Goal: Information Seeking & Learning: Find contact information

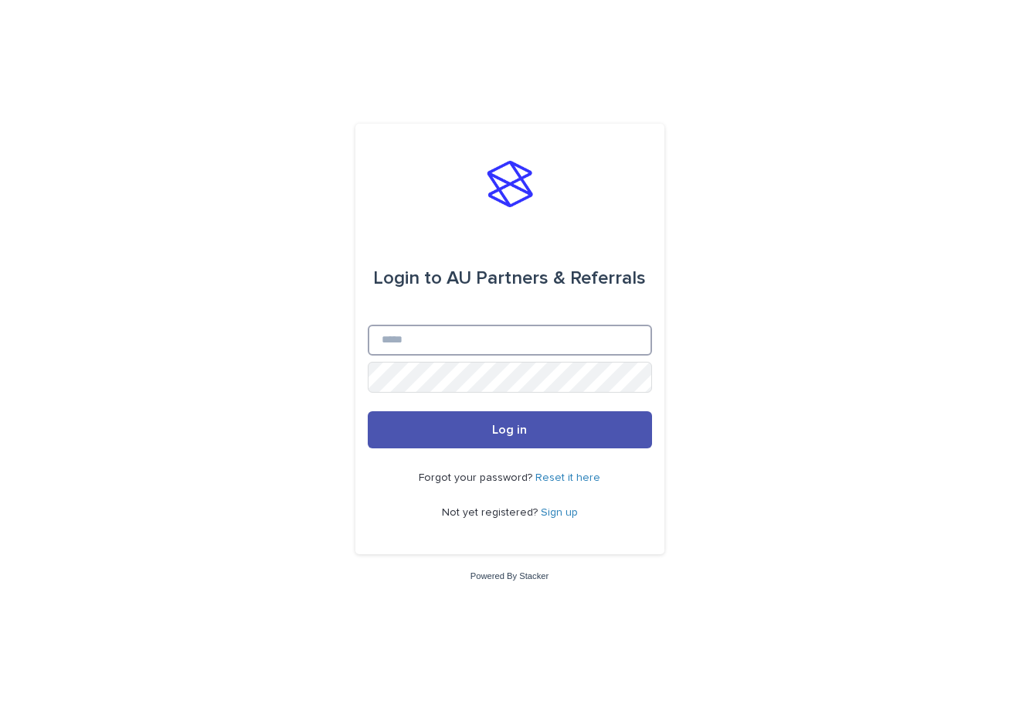
click at [445, 351] on input "Email" at bounding box center [510, 340] width 284 height 31
click at [555, 517] on link "Sign up" at bounding box center [559, 512] width 37 height 11
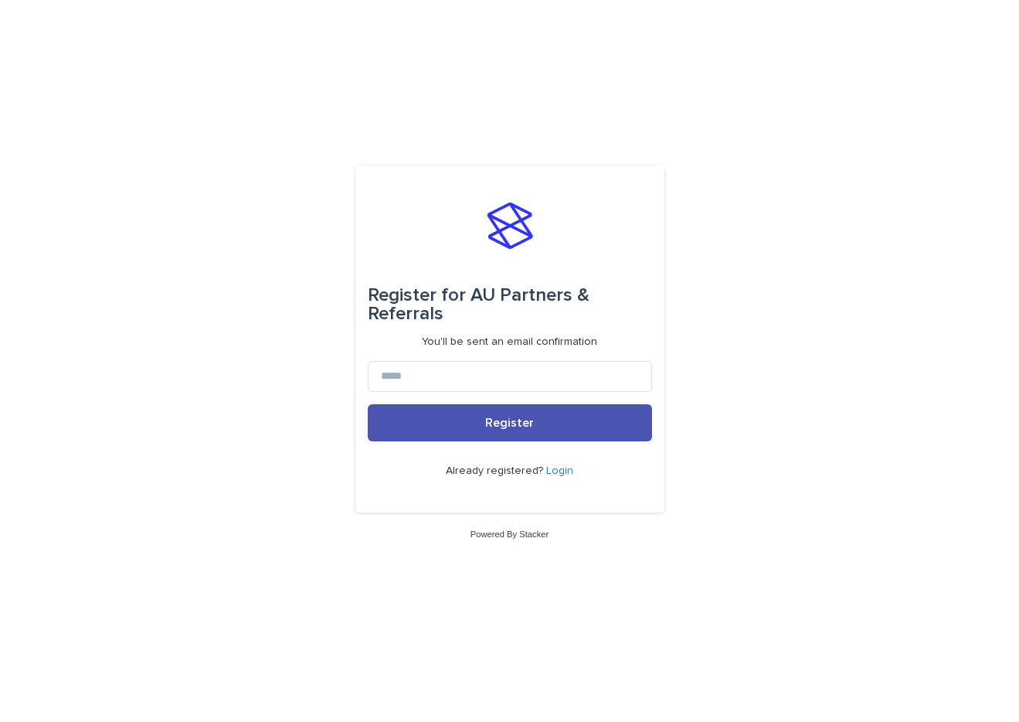
click at [558, 391] on form "Register for AU Partners & Referrals You'll be sent an email confirmation Regis…" at bounding box center [510, 339] width 284 height 323
click at [559, 380] on input at bounding box center [510, 376] width 284 height 31
type input "**********"
click at [368, 404] on button "Register" at bounding box center [510, 422] width 284 height 37
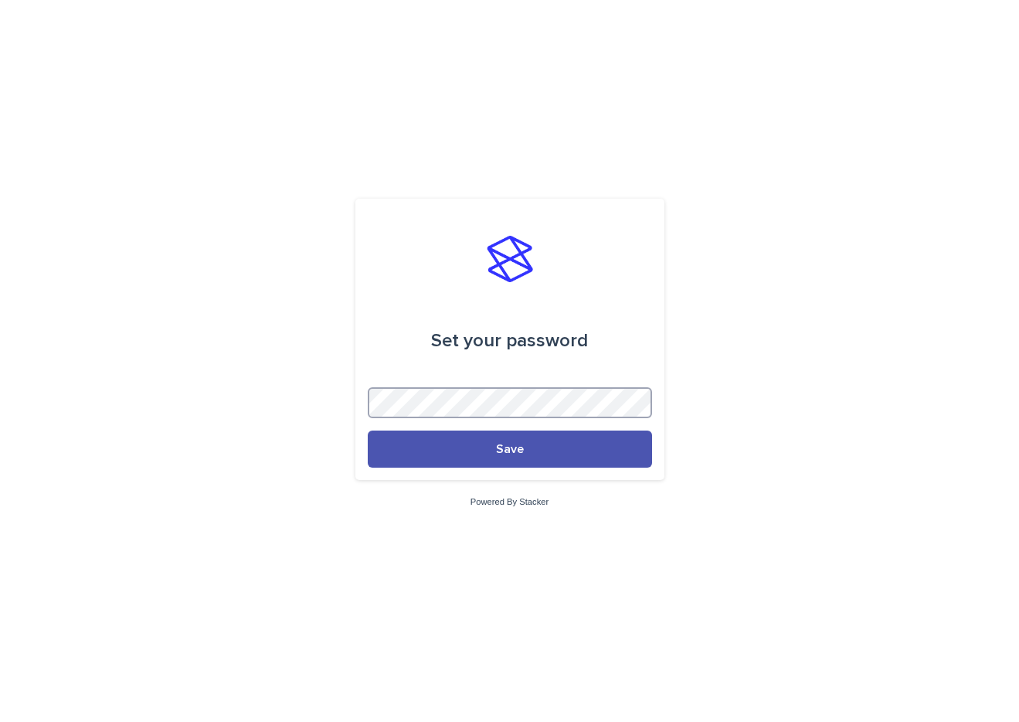
click at [0, 721] on com-1password-button at bounding box center [0, 722] width 0 height 0
click at [627, 534] on div "Set your password Save Powered By Stacker" at bounding box center [509, 361] width 1019 height 722
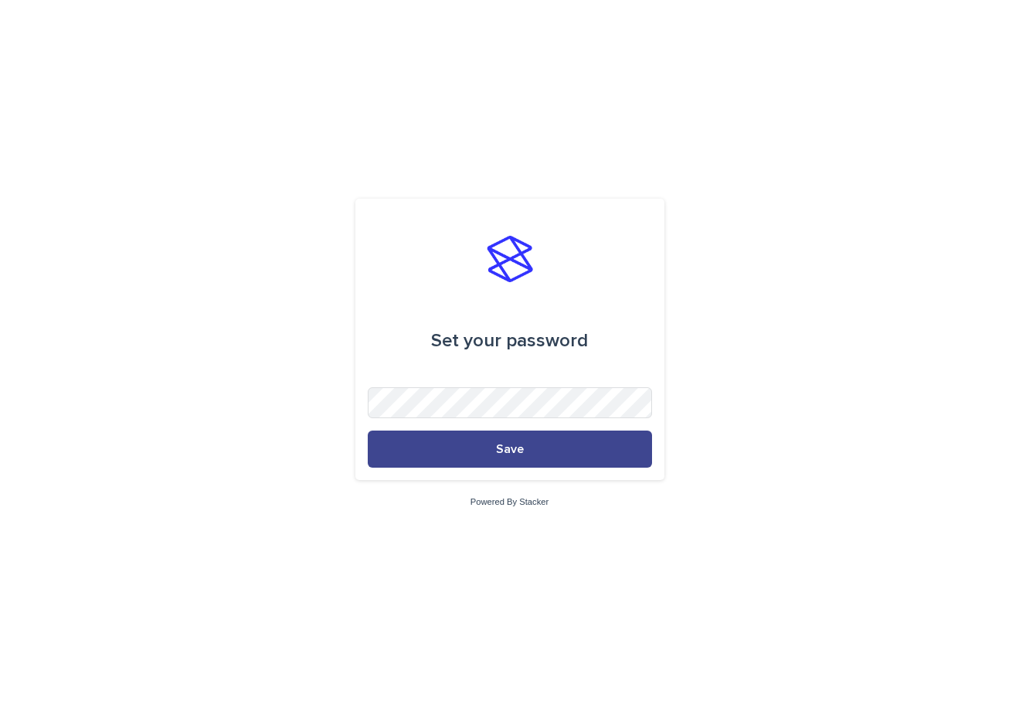
click at [585, 457] on button "Save" at bounding box center [510, 448] width 284 height 37
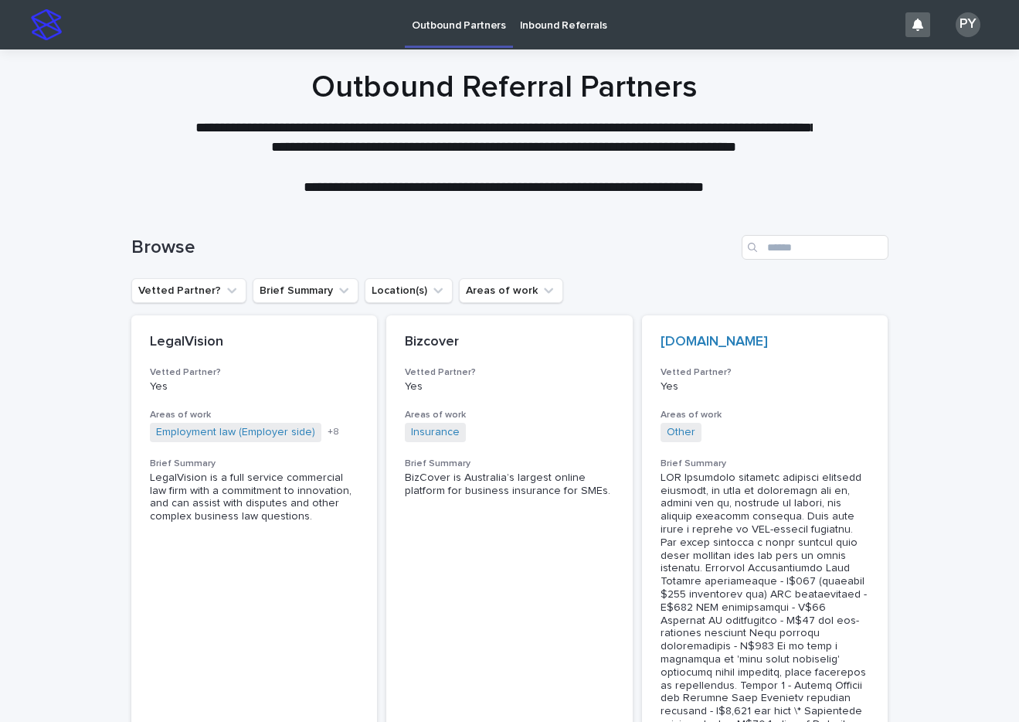
click at [773, 261] on div "Browse" at bounding box center [509, 241] width 757 height 74
click at [787, 249] on input "Search" at bounding box center [815, 247] width 147 height 25
type input "******"
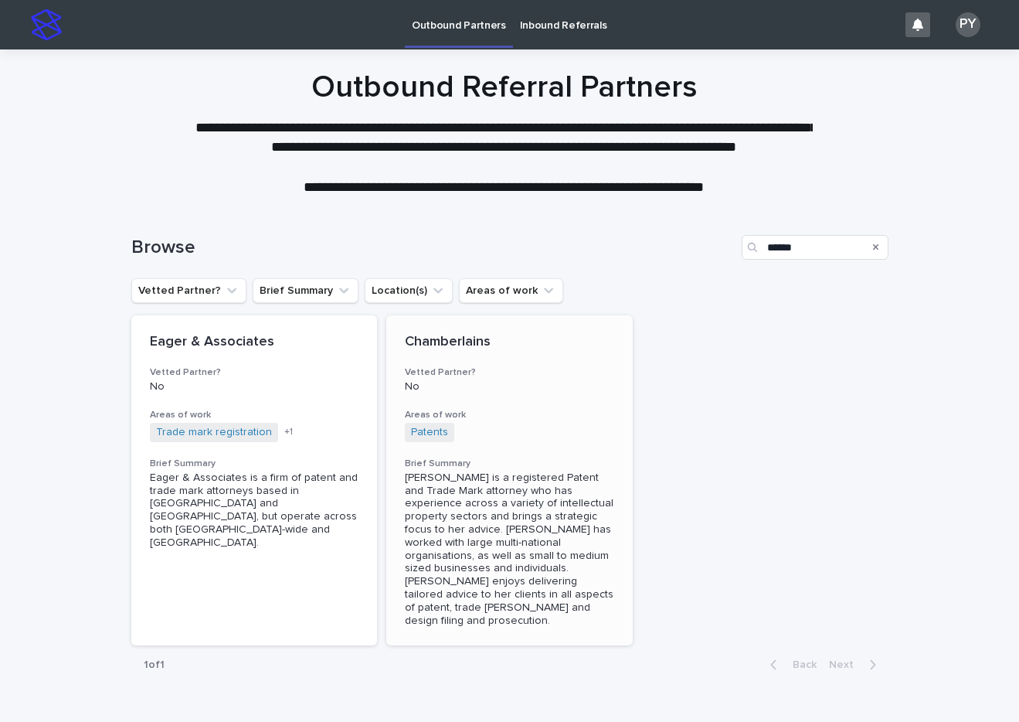
click at [515, 364] on div "Chamberlains Vetted Partner? No Areas of work Patents + 0 Brief Summary Linda i…" at bounding box center [509, 480] width 246 height 330
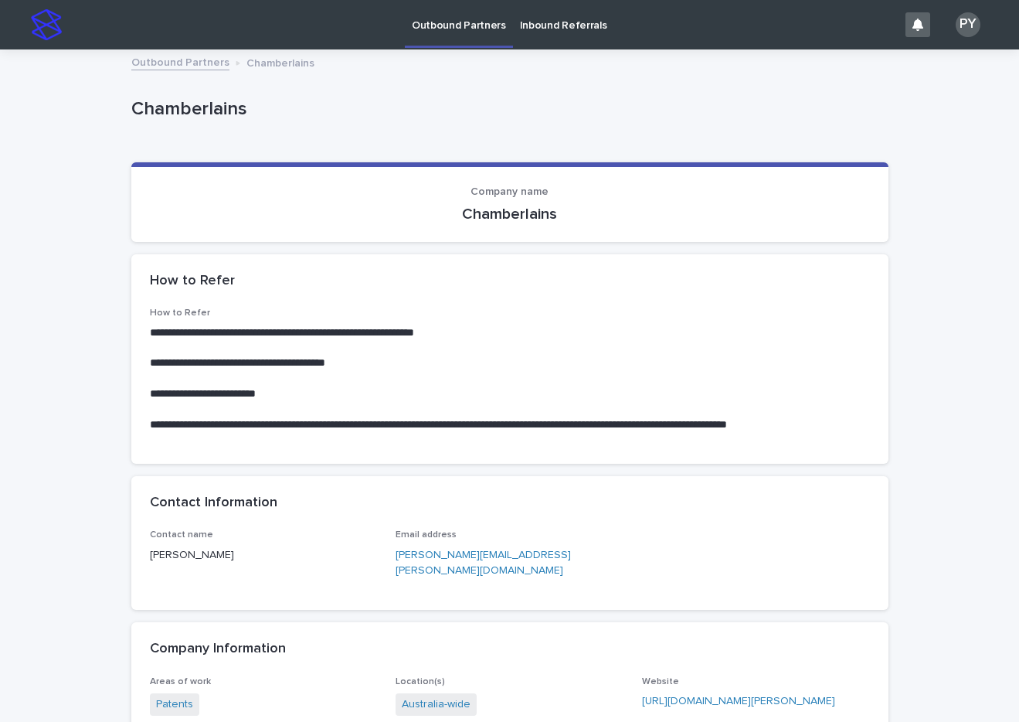
scroll to position [267, 0]
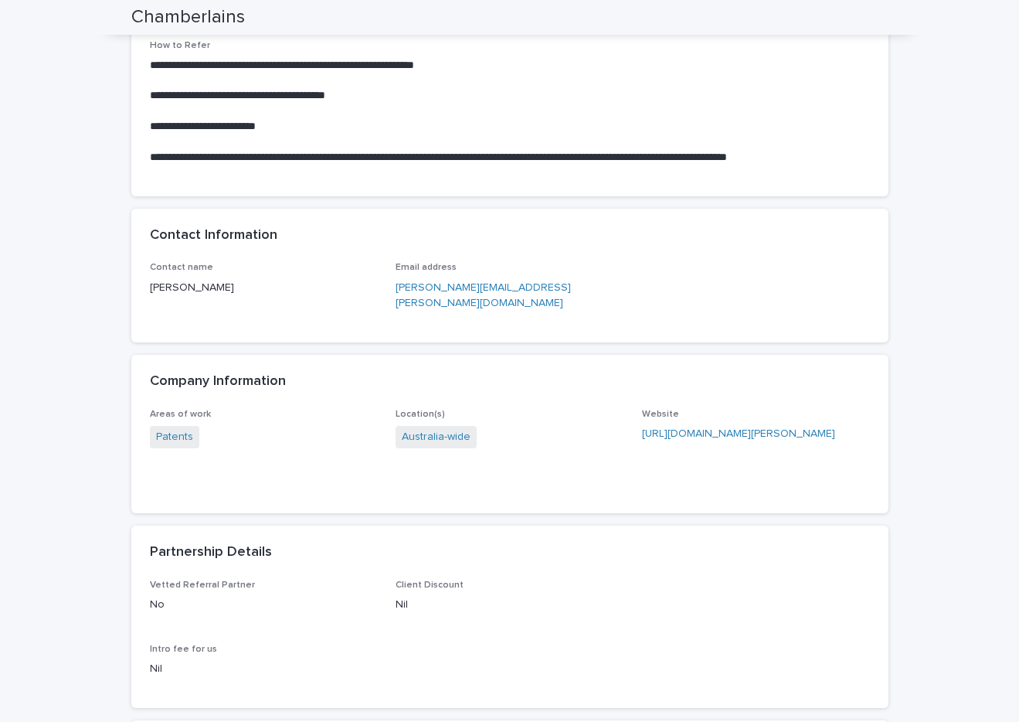
click at [570, 283] on p "linda.katnic@chamberlains.com.au" at bounding box center [510, 296] width 228 height 32
drag, startPoint x: 250, startPoint y: 288, endPoint x: 140, endPoint y: 285, distance: 109.8
click at [140, 285] on div "Contact name Linda Katnic Email address linda.katnic@chamberlains.com.au" at bounding box center [509, 302] width 757 height 80
copy p "Linda Katnic"
click at [700, 428] on link "https://chamberlains.com.au/team/linda-katnic/" at bounding box center [738, 433] width 193 height 11
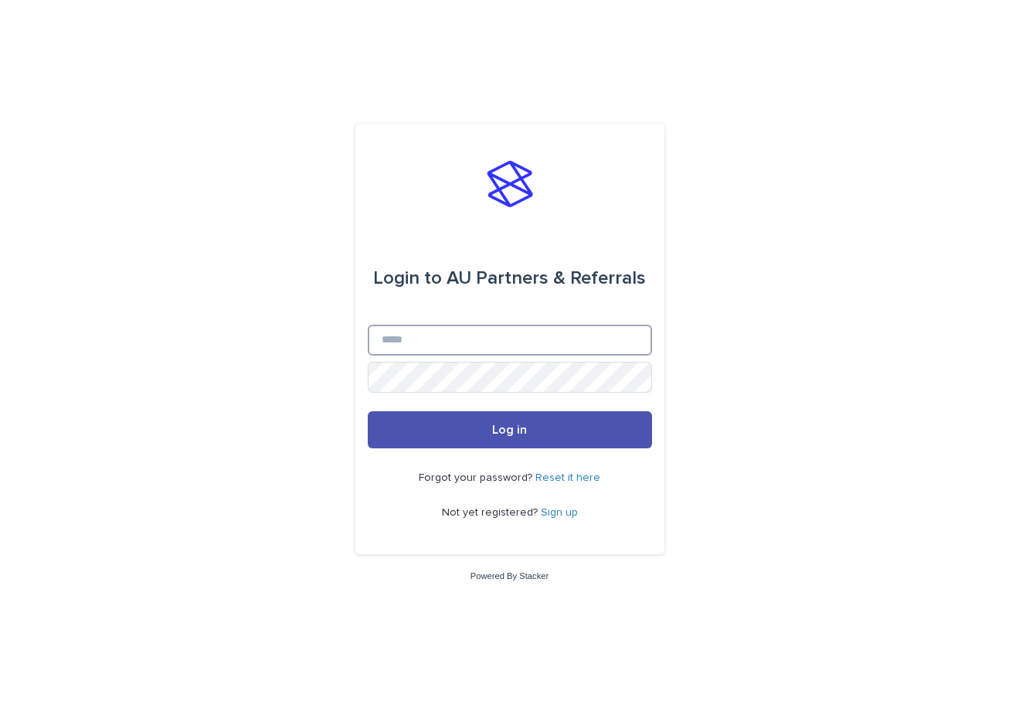
click at [518, 325] on input "Email" at bounding box center [510, 340] width 284 height 31
type input "**********"
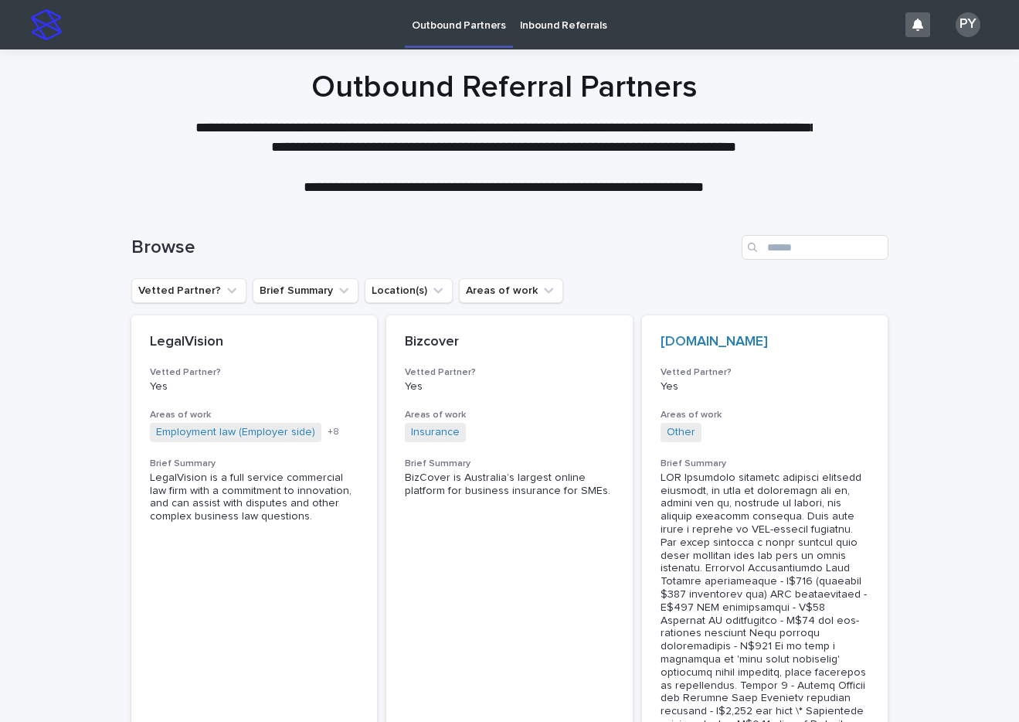
click at [848, 260] on div "Browse" at bounding box center [509, 241] width 757 height 74
click at [841, 240] on input "Search" at bounding box center [815, 247] width 147 height 25
type input "******"
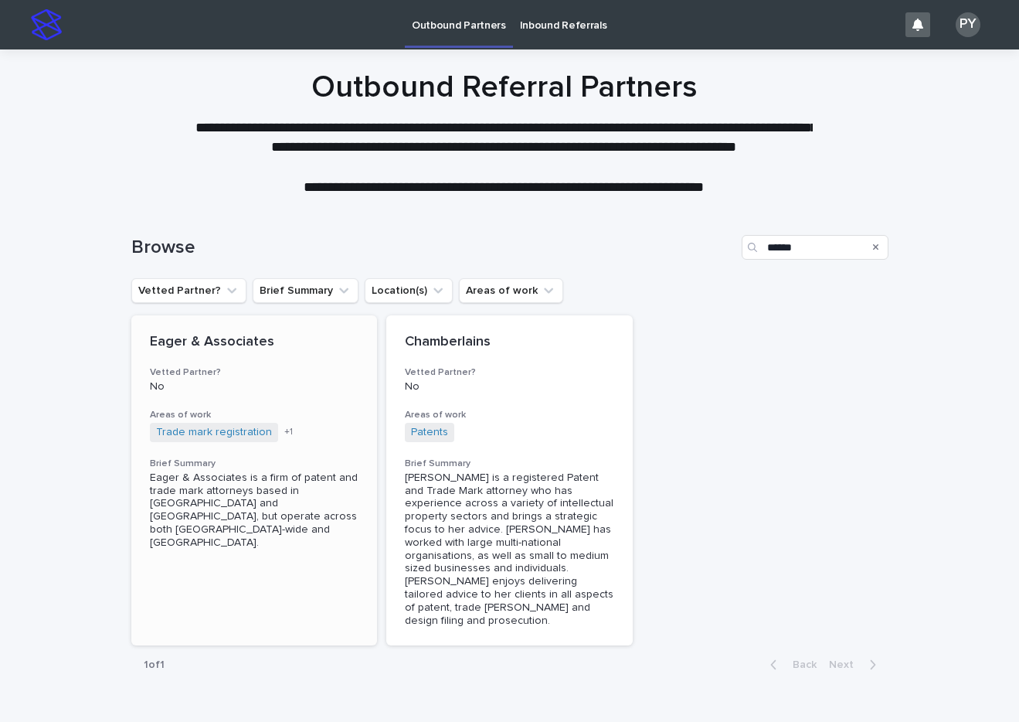
click at [285, 363] on div "Eager & Associates Vetted Partner? No Areas of work Trade mark registration Int…" at bounding box center [254, 441] width 246 height 253
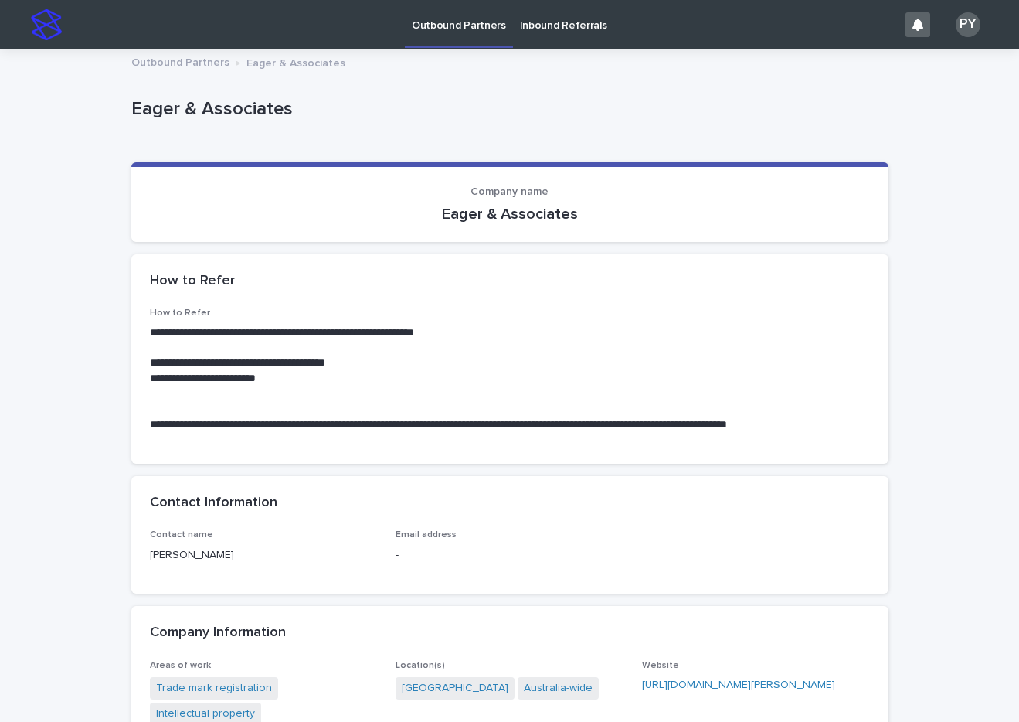
scroll to position [293, 0]
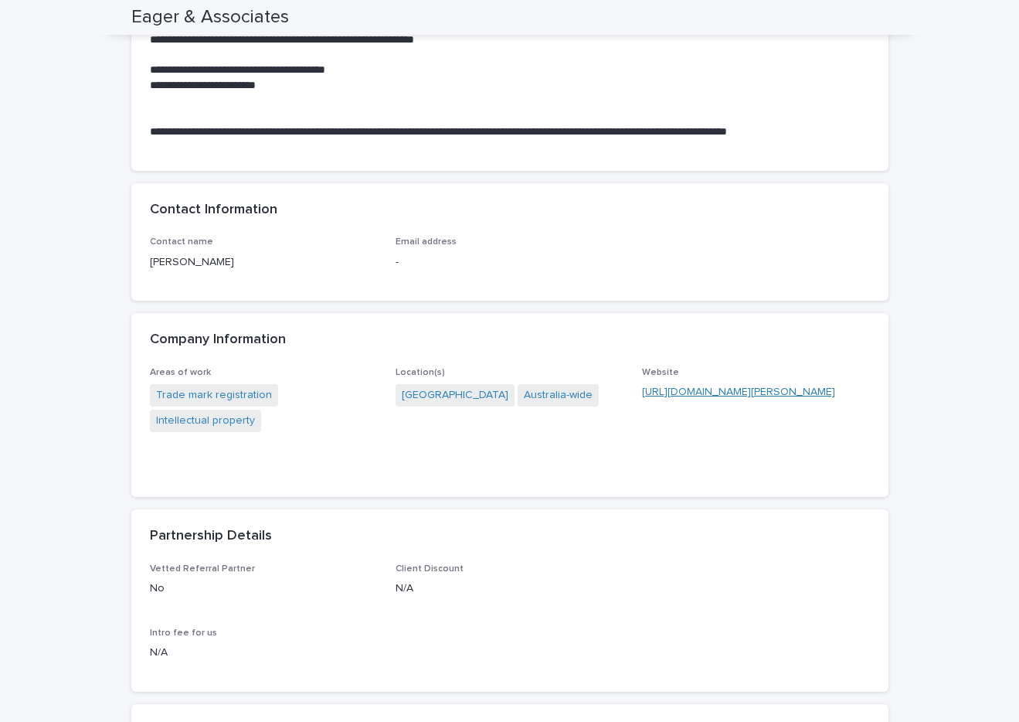
click at [789, 394] on link "[URL][DOMAIN_NAME][PERSON_NAME]" at bounding box center [738, 391] width 193 height 11
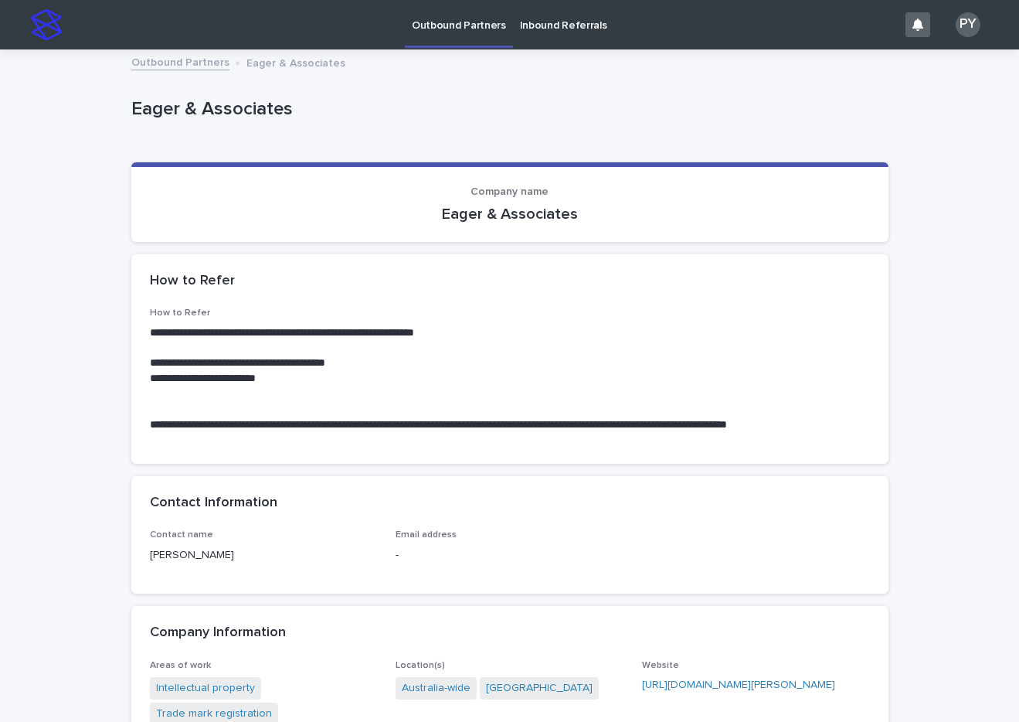
scroll to position [325, 0]
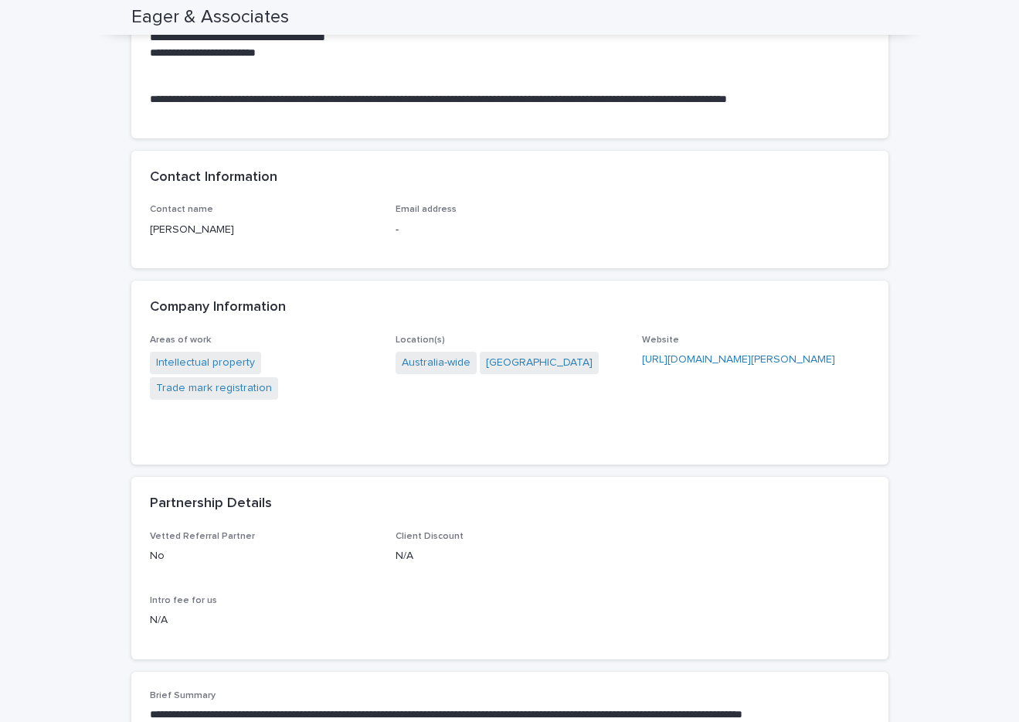
drag, startPoint x: 844, startPoint y: 363, endPoint x: 630, endPoint y: 359, distance: 213.3
click at [630, 359] on div "Areas of work Intellectual property Trade mark registration Location(s) [GEOGRA…" at bounding box center [510, 390] width 720 height 111
copy link "[URL][DOMAIN_NAME][PERSON_NAME]"
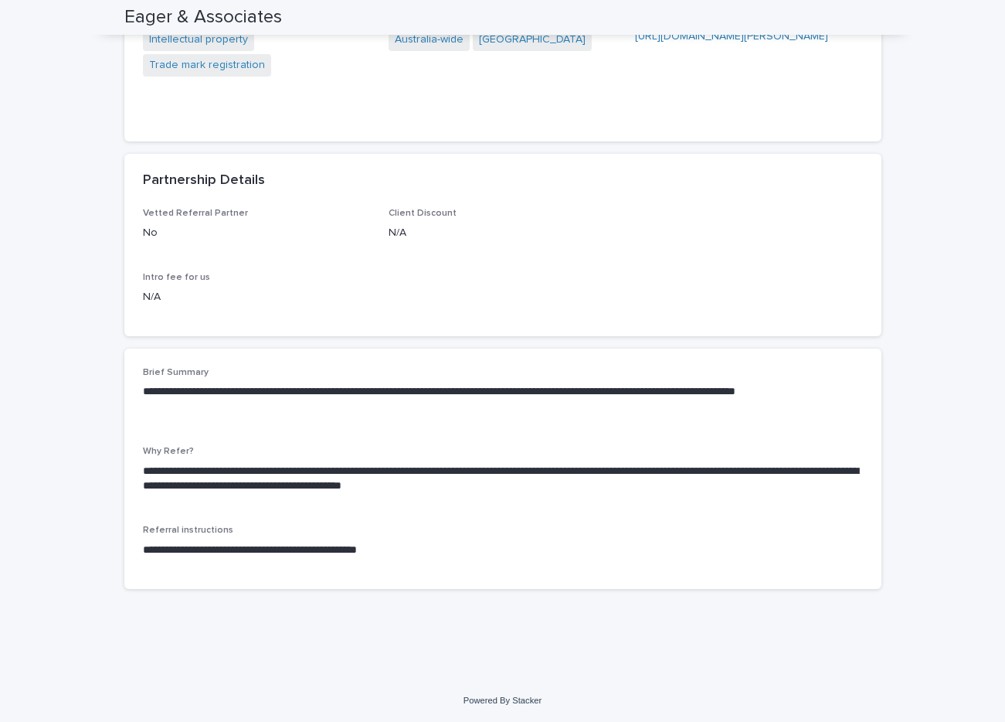
scroll to position [648, 0]
